Goal: Find specific page/section: Find specific page/section

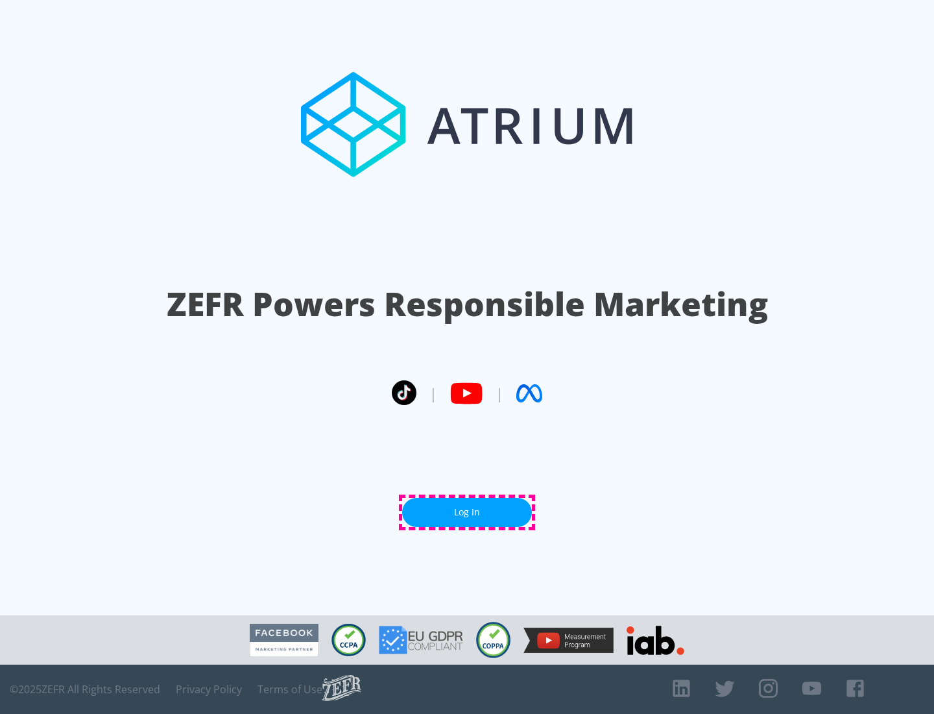
click at [467, 512] on link "Log In" at bounding box center [467, 512] width 130 height 29
